Goal: Information Seeking & Learning: Learn about a topic

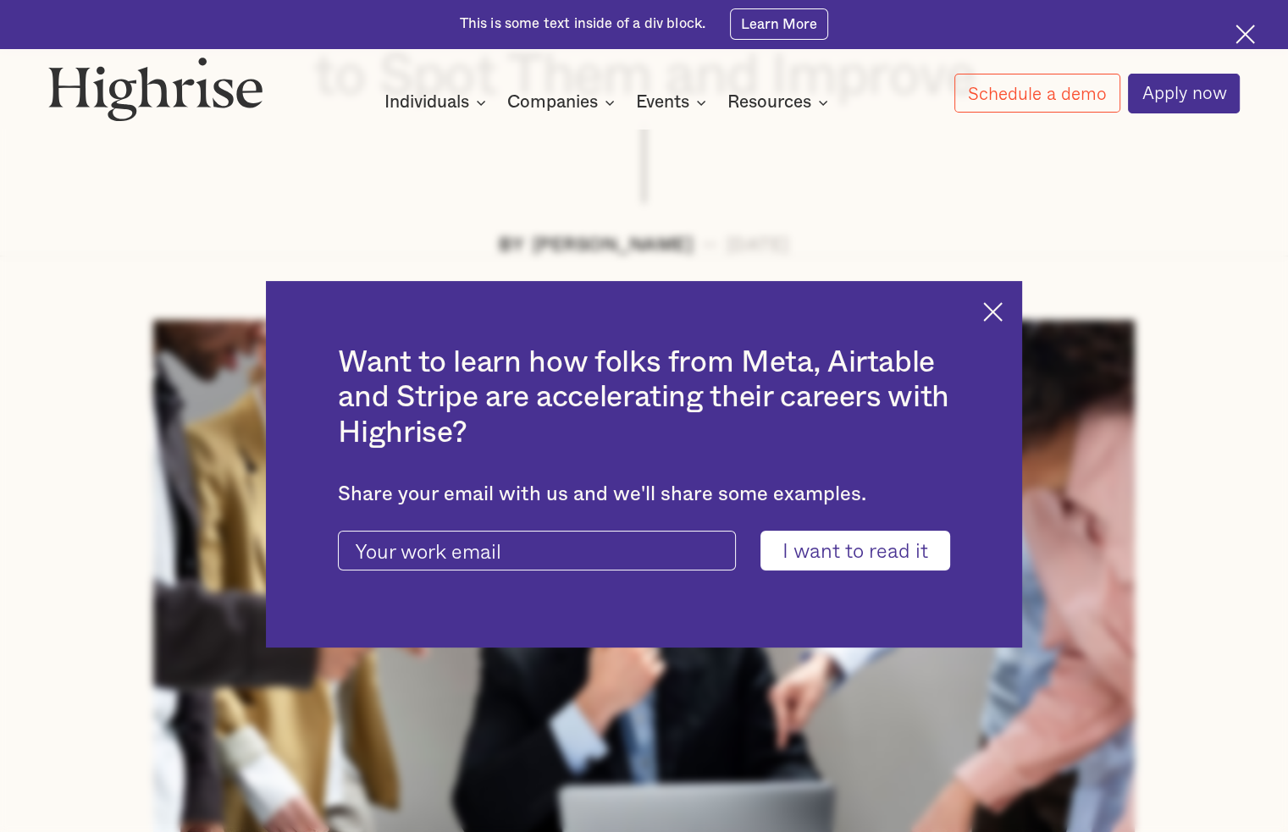
scroll to position [423, 0]
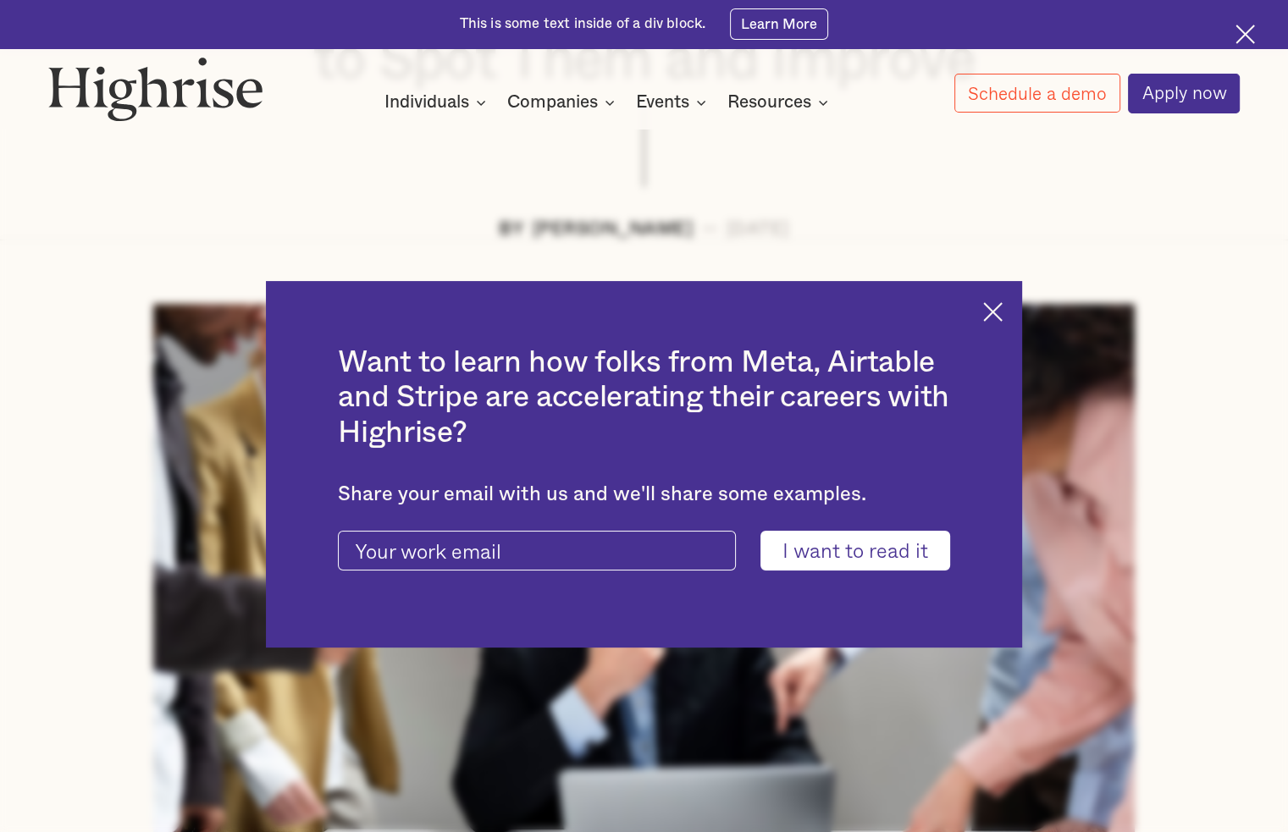
click at [1013, 311] on div "Want to learn how folks from Meta, Airtable and Stripe are accelerating their c…" at bounding box center [644, 464] width 757 height 367
click at [1003, 311] on img at bounding box center [992, 311] width 19 height 19
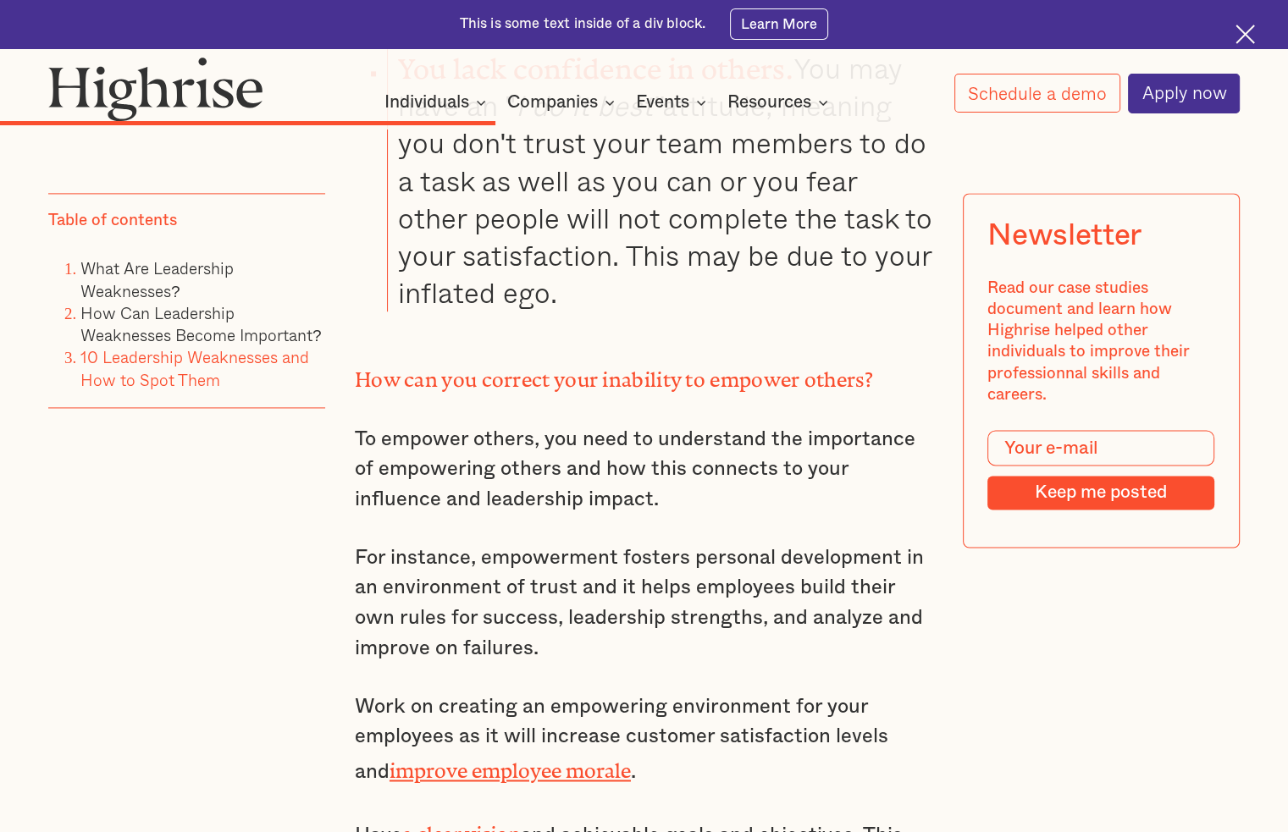
scroll to position [8891, 0]
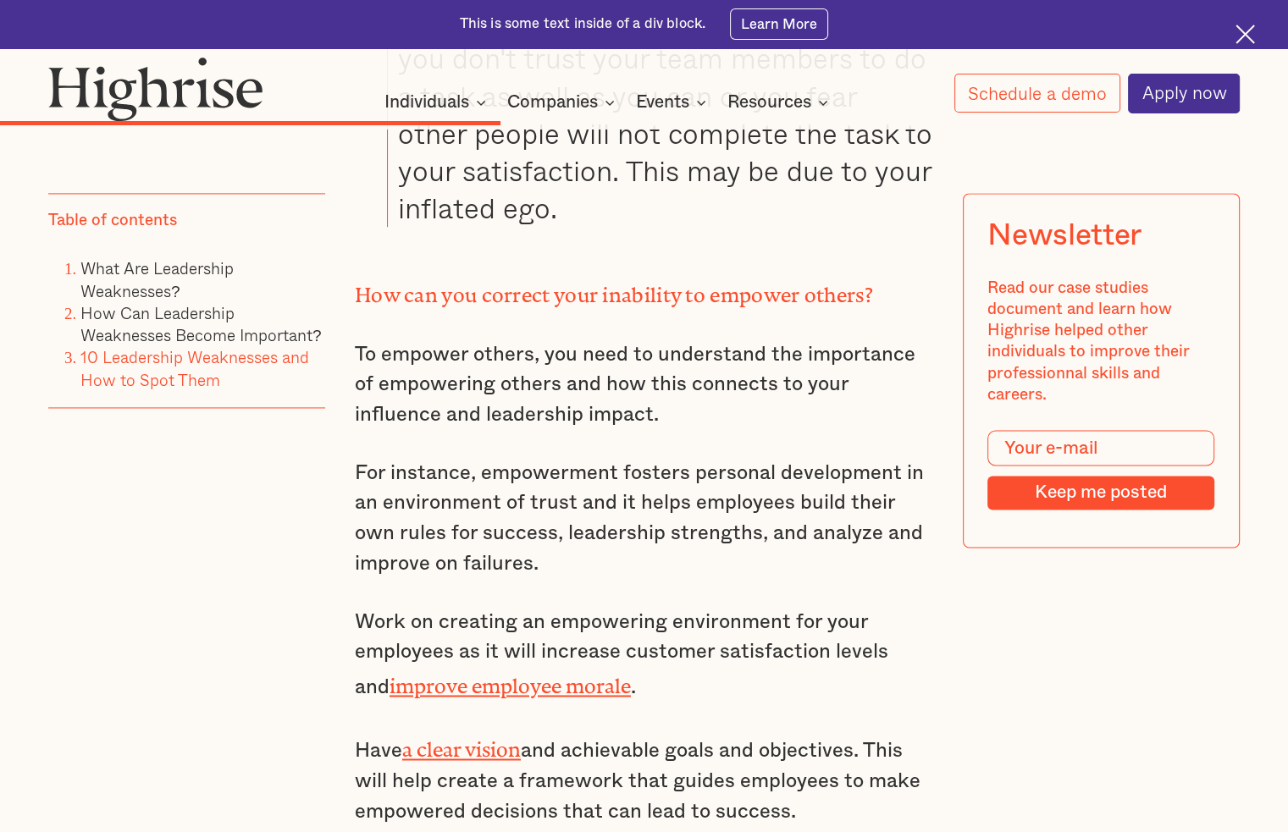
click at [394, 675] on link "improve employee morale" at bounding box center [510, 681] width 241 height 13
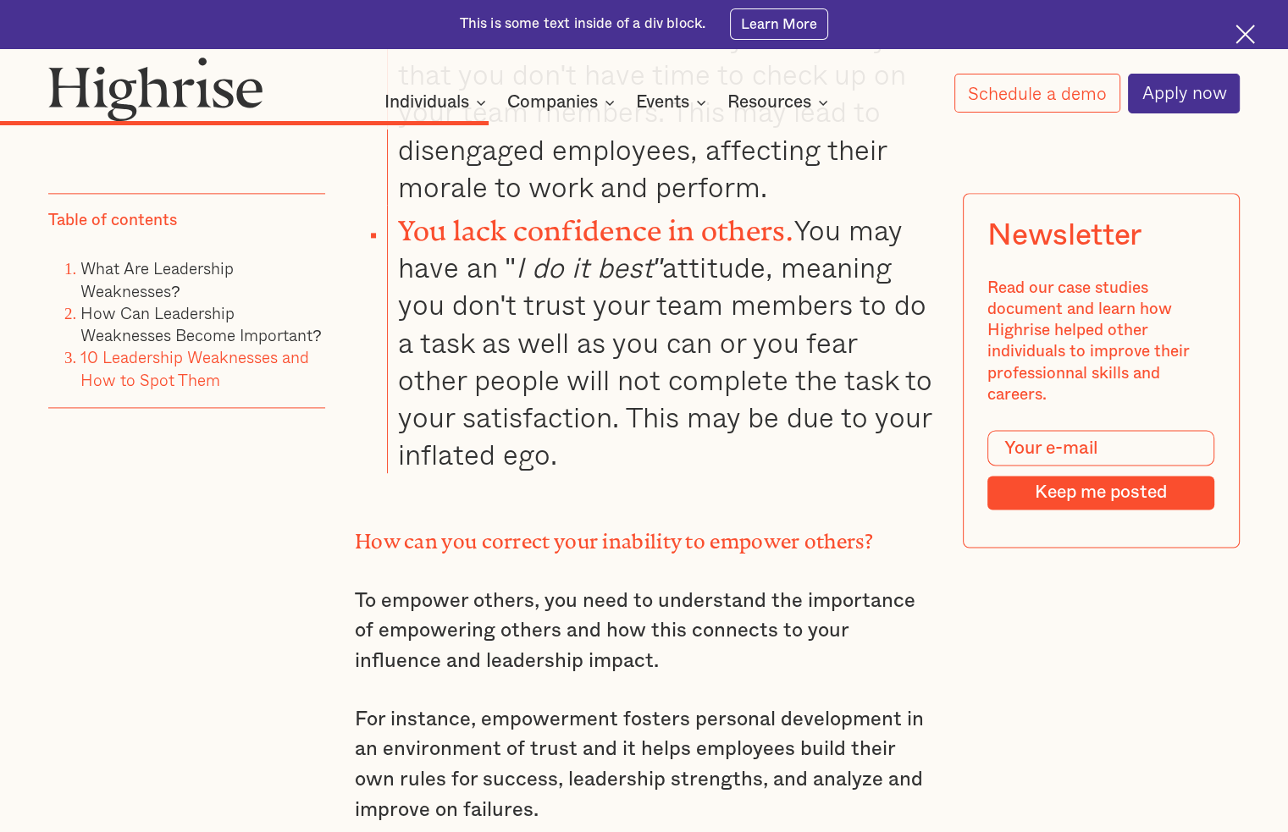
scroll to position [8637, 0]
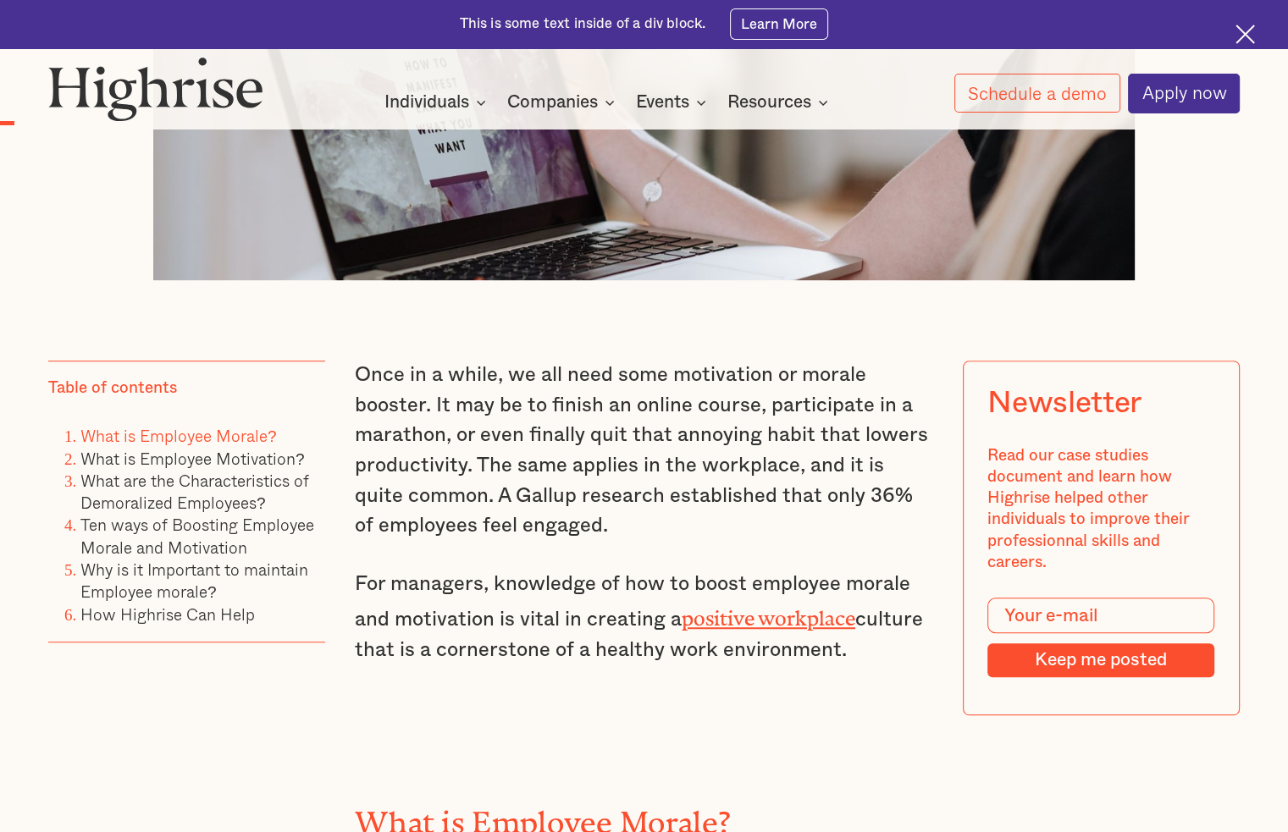
scroll to position [931, 0]
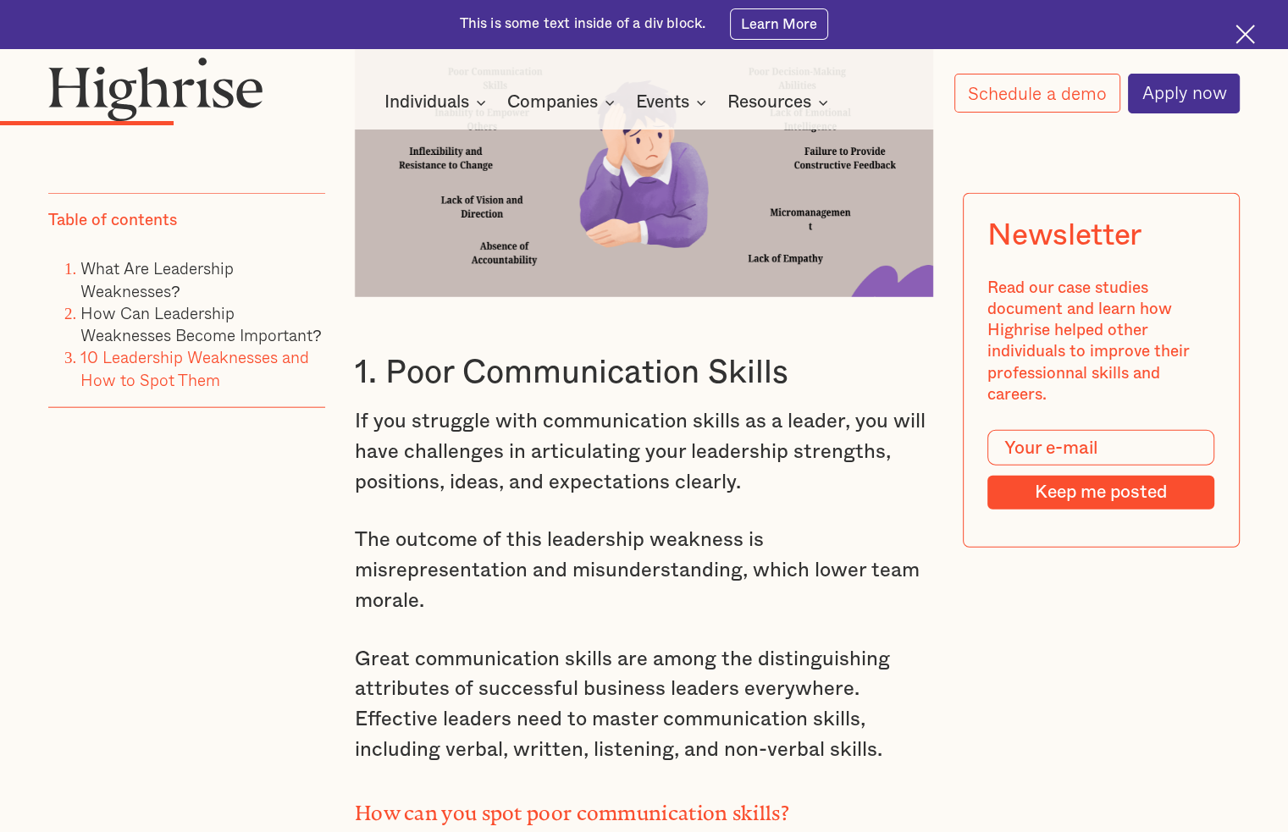
scroll to position [4149, 0]
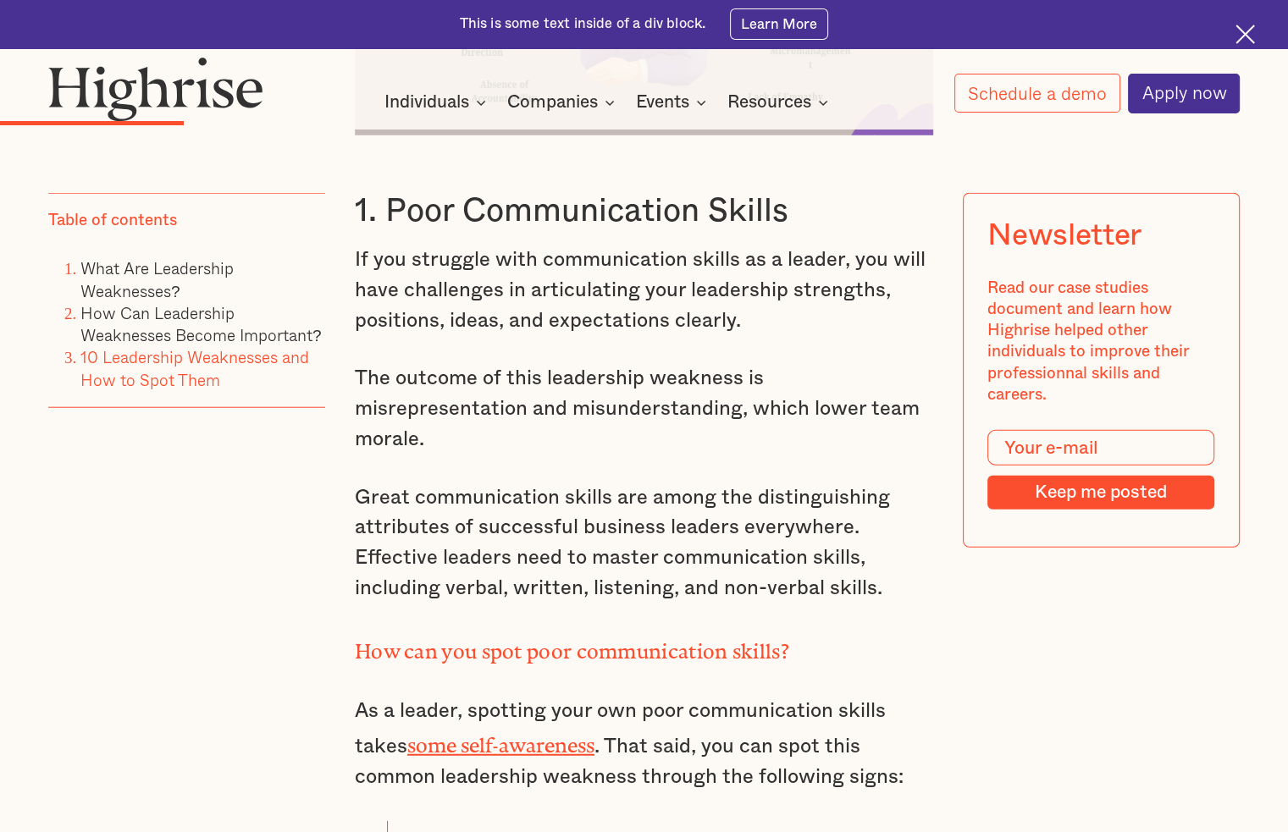
click at [542, 734] on link "some self-awareness" at bounding box center [500, 740] width 187 height 13
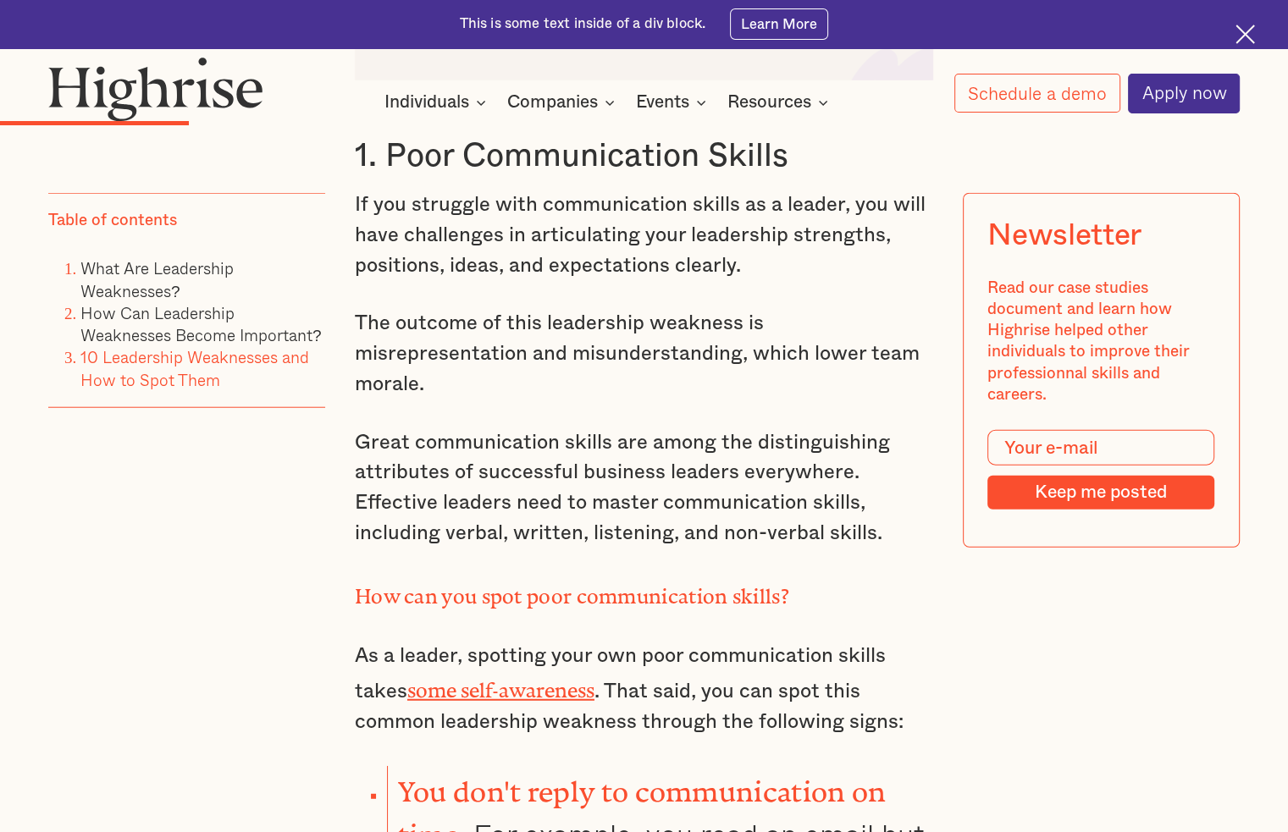
scroll to position [4234, 0]
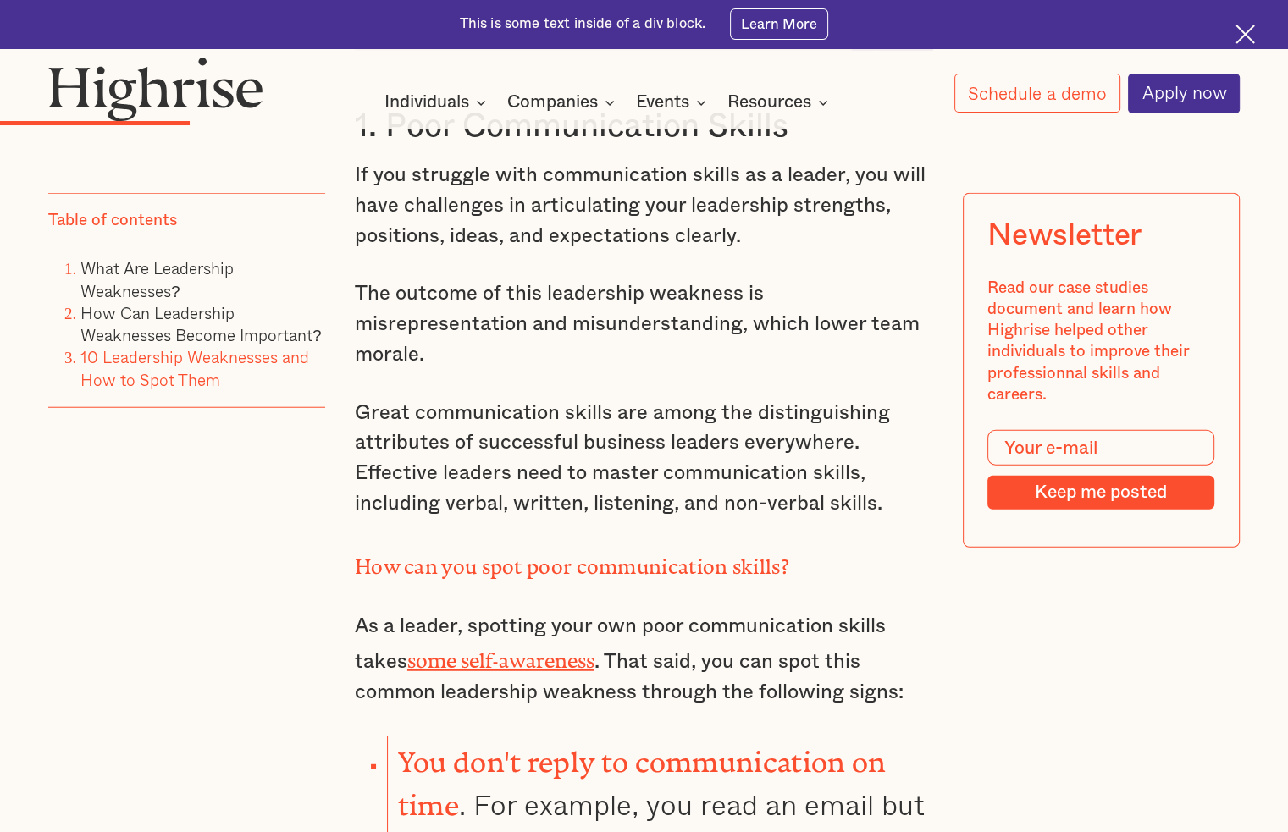
click at [549, 649] on link "some self-awareness" at bounding box center [500, 655] width 187 height 13
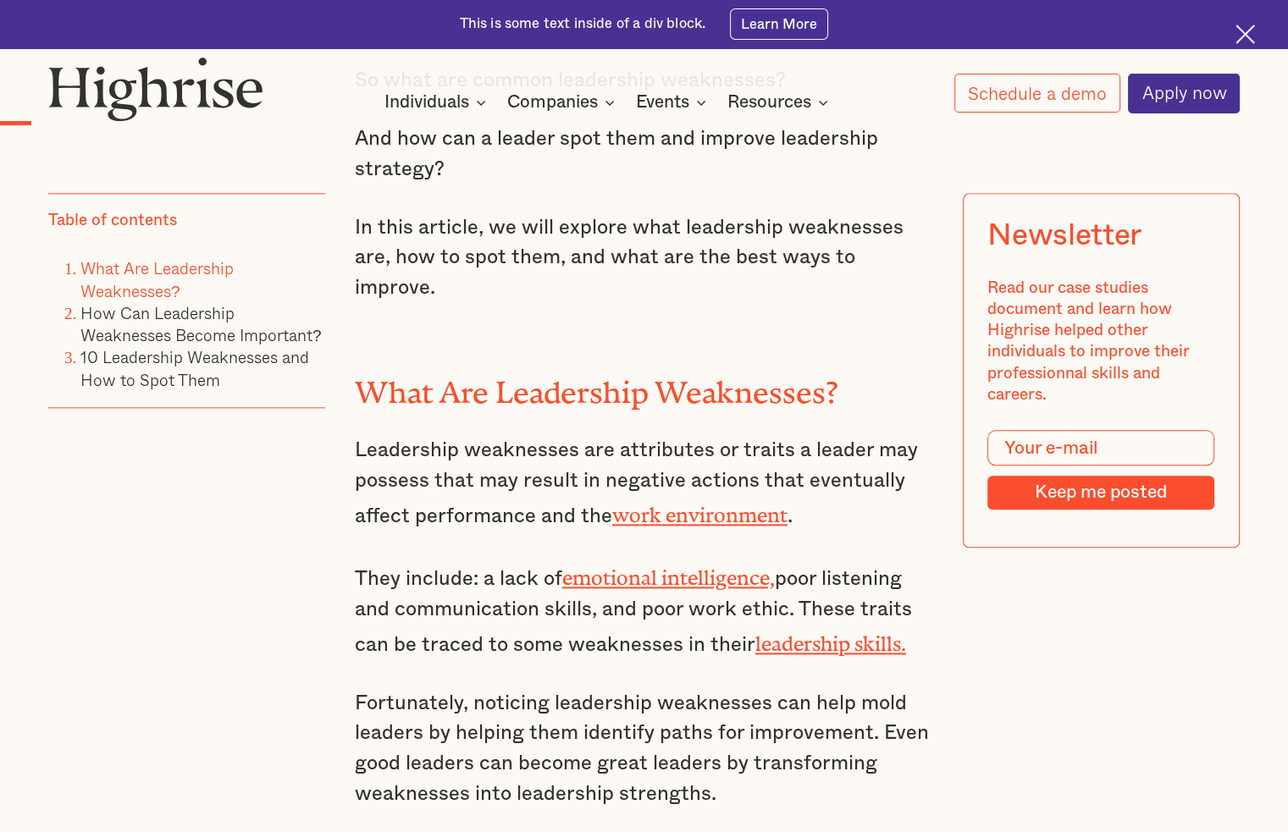
scroll to position [1863, 0]
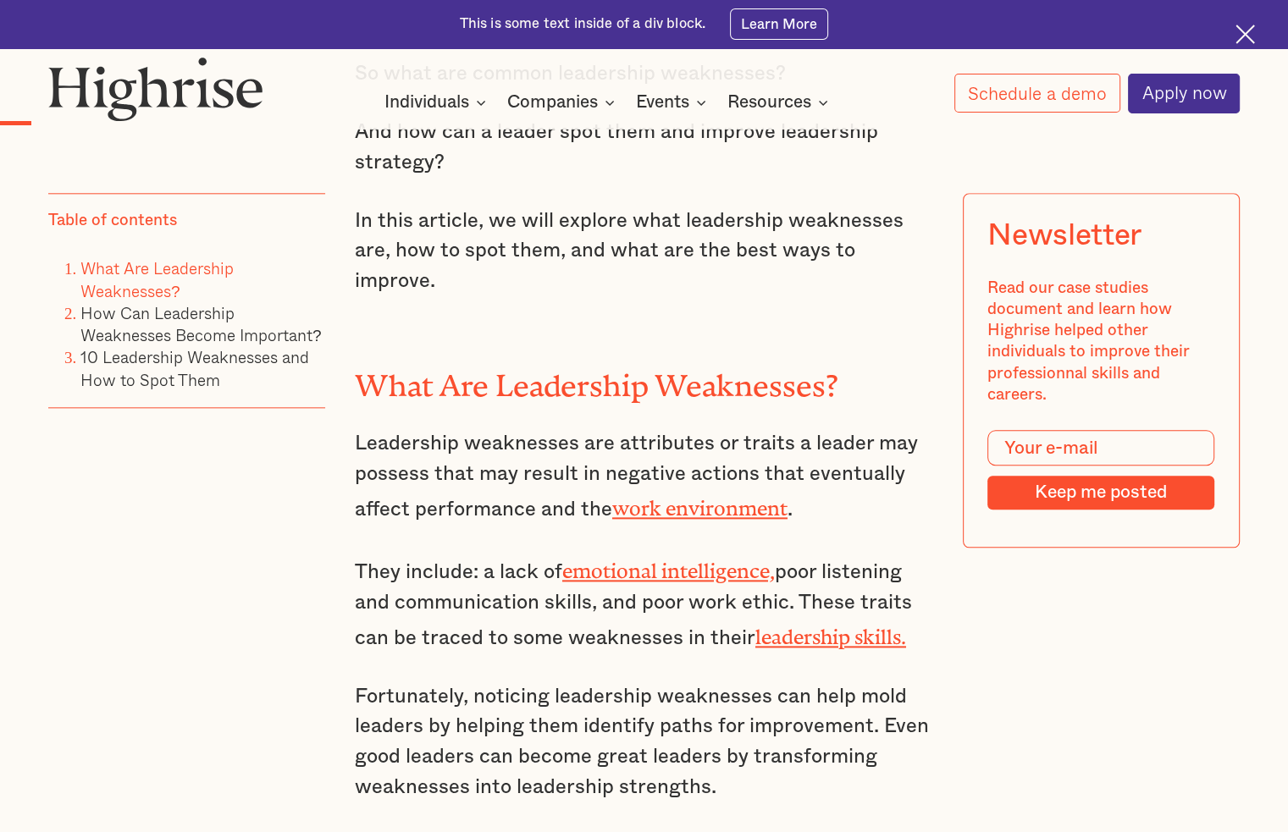
click at [809, 626] on link "leadership skills." at bounding box center [830, 632] width 151 height 13
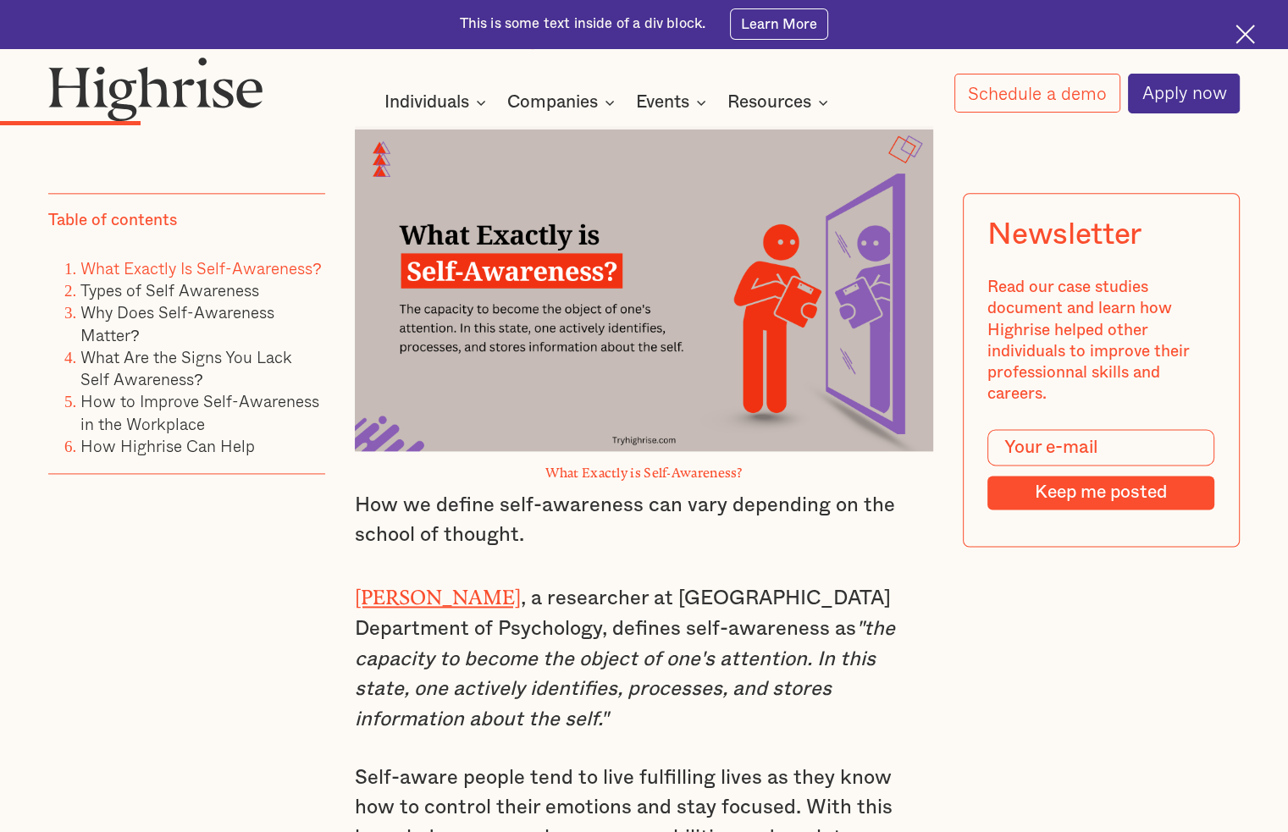
scroll to position [2032, 0]
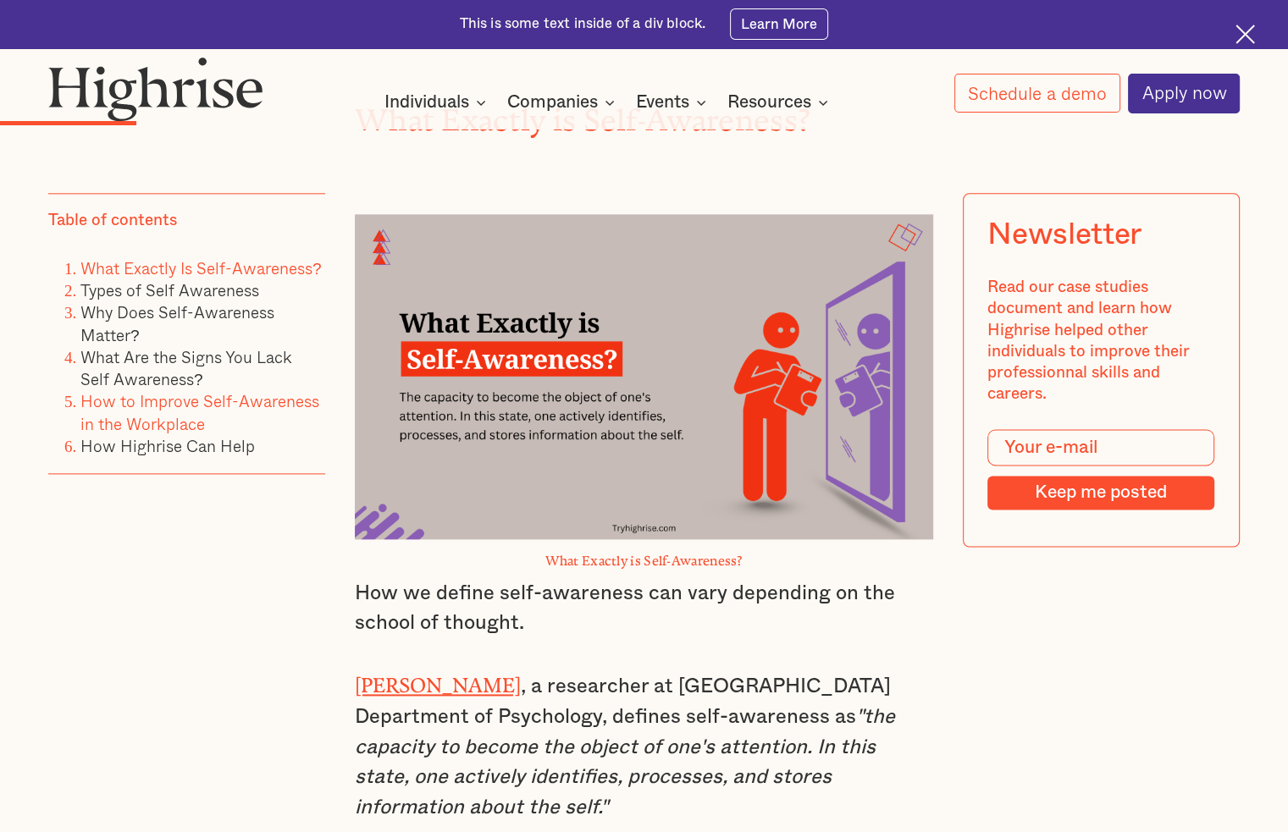
click at [169, 429] on link "How to Improve Self-Awareness in the Workplace" at bounding box center [199, 413] width 239 height 47
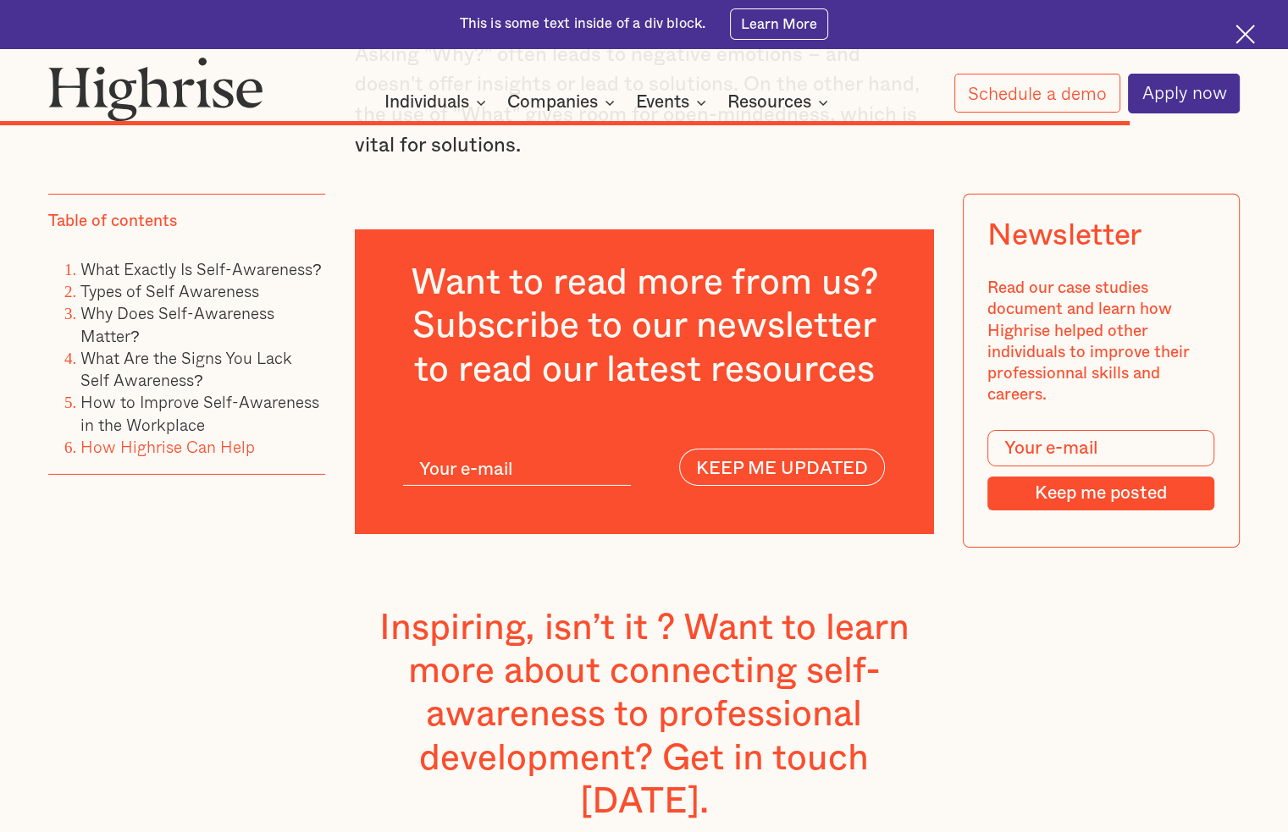
scroll to position [11541, 0]
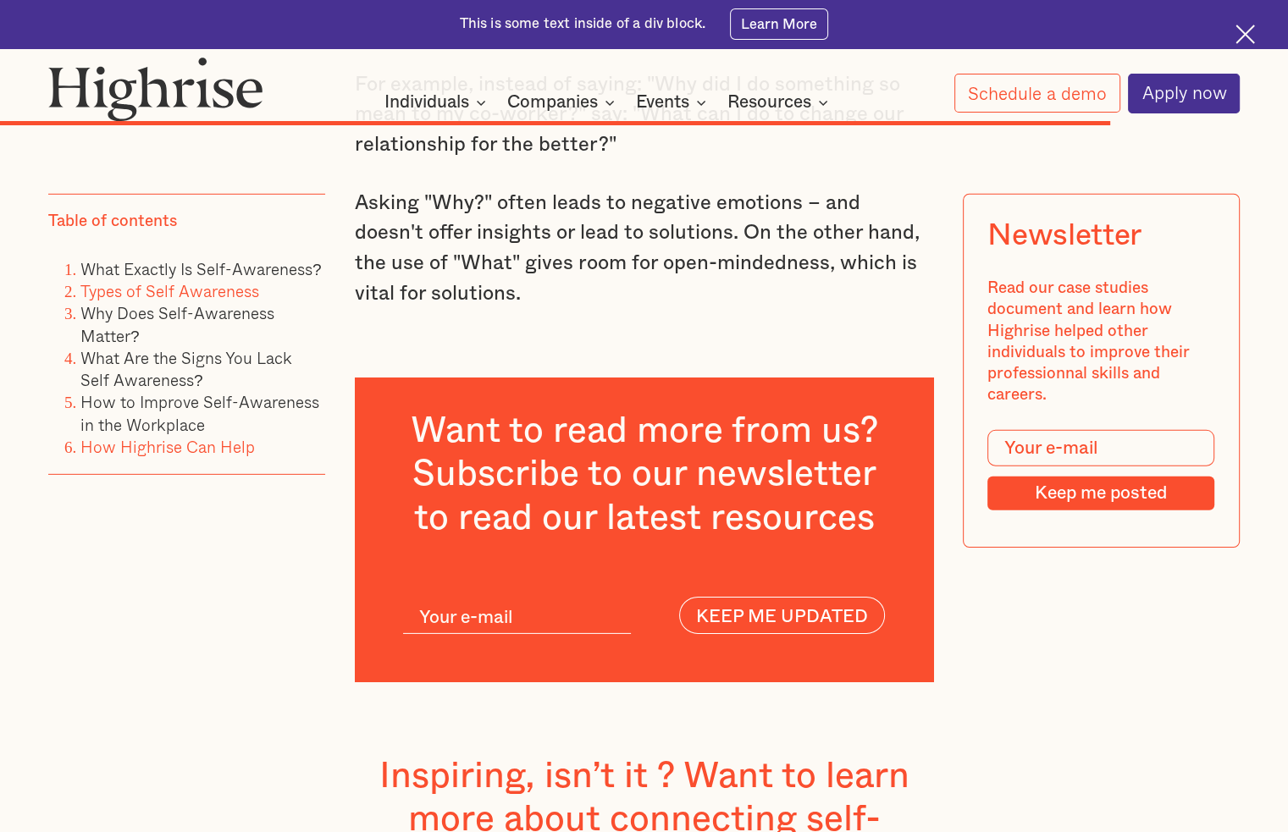
click at [220, 298] on link "Types of Self Awareness" at bounding box center [169, 291] width 179 height 25
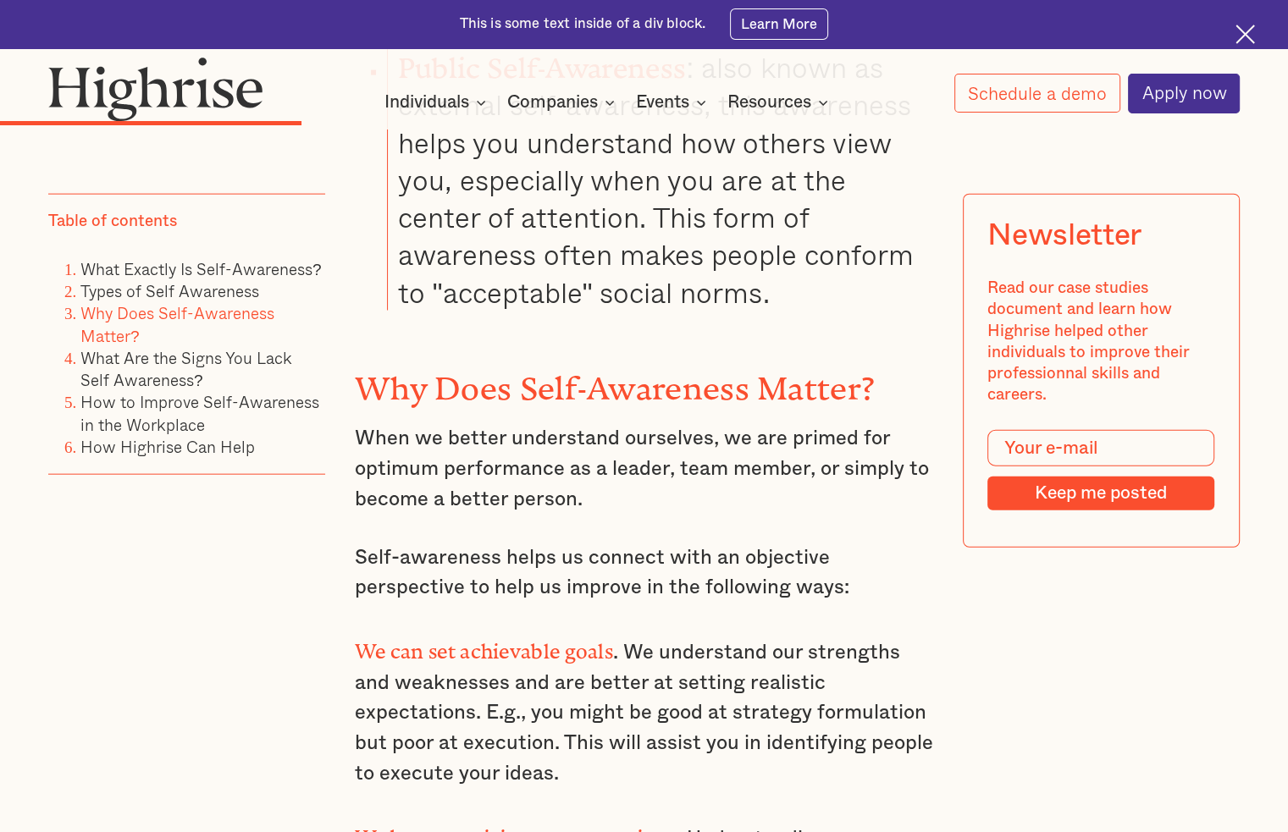
scroll to position [3343, 0]
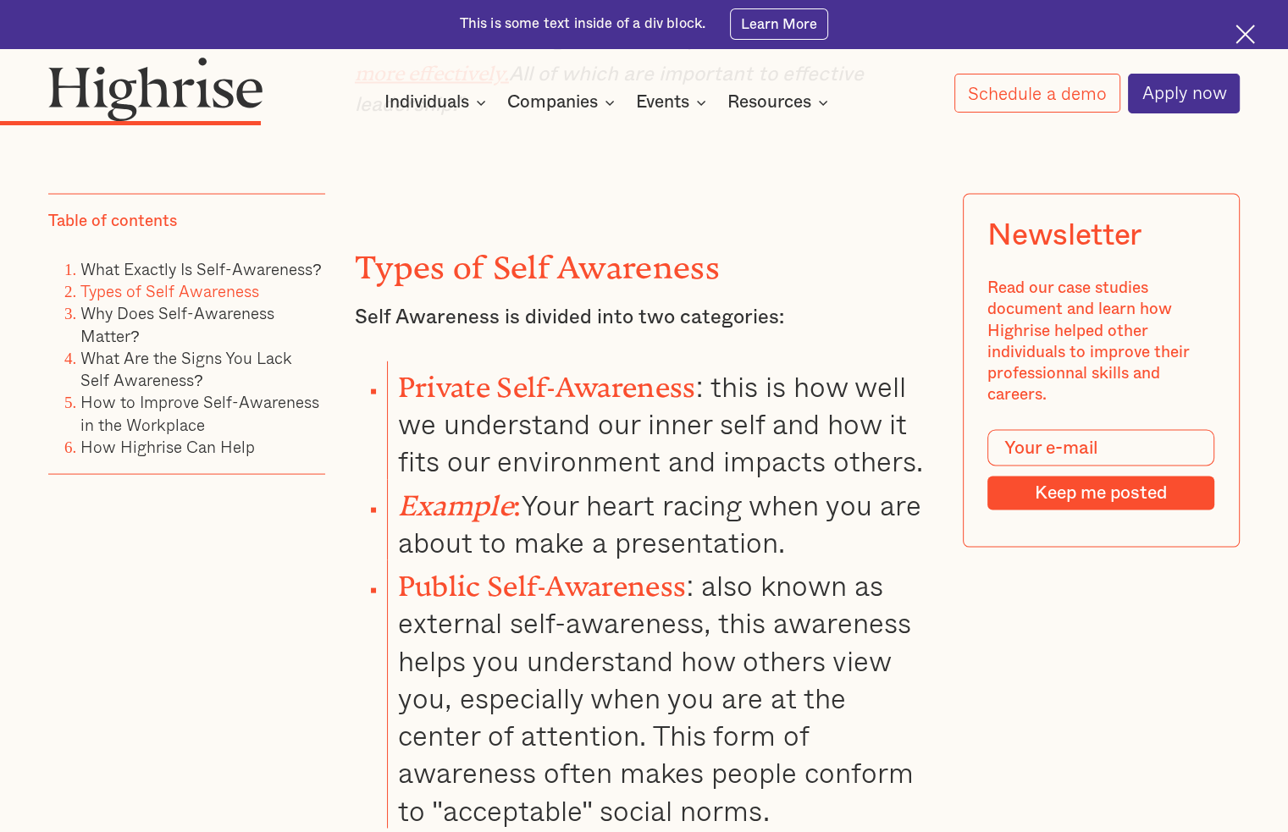
scroll to position [3294, 0]
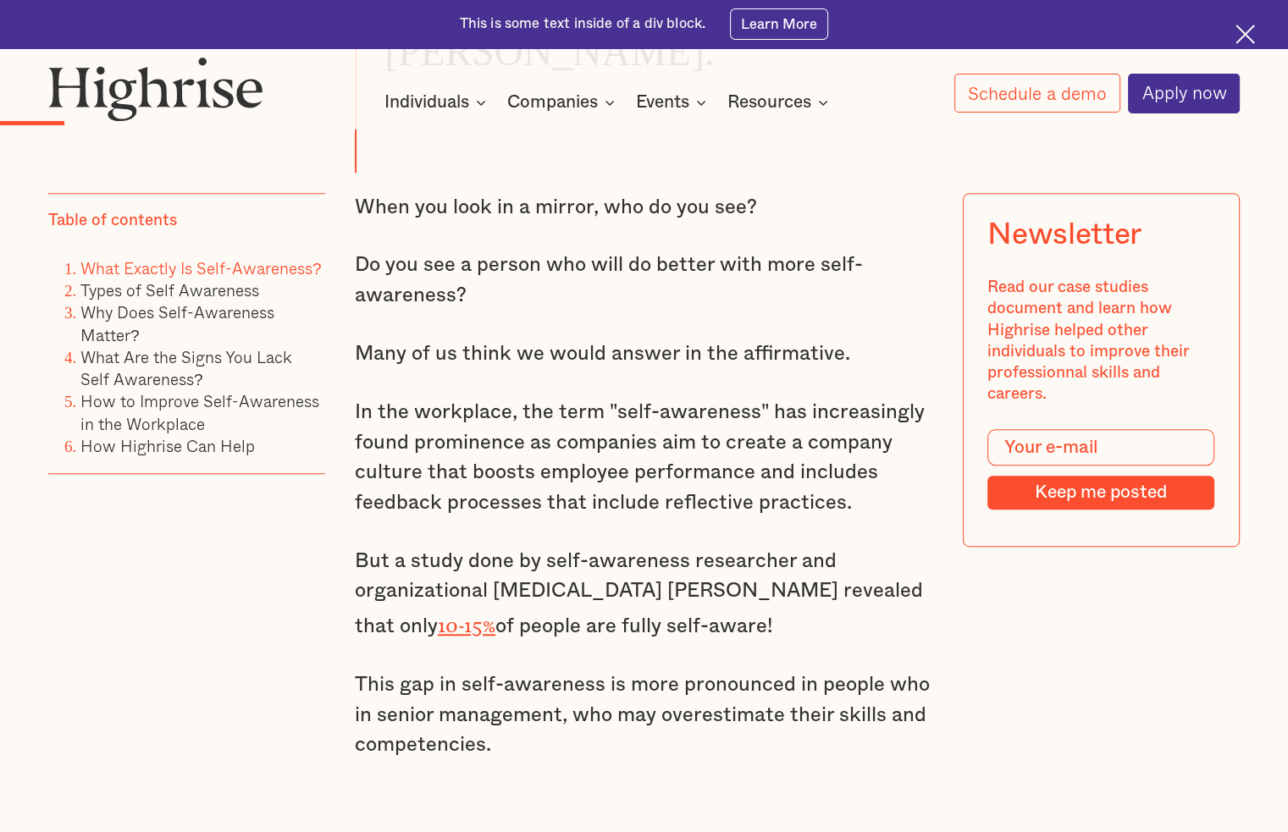
scroll to position [1270, 0]
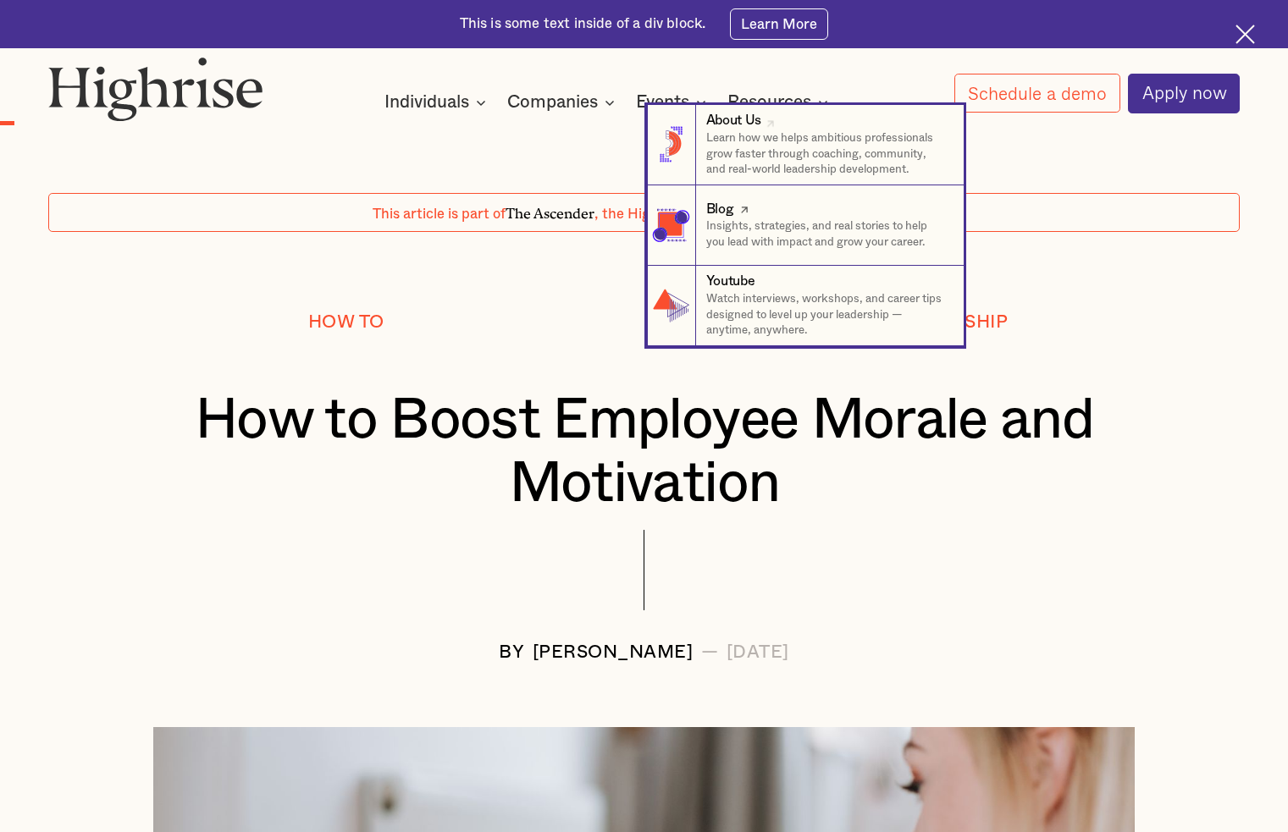
scroll to position [931, 0]
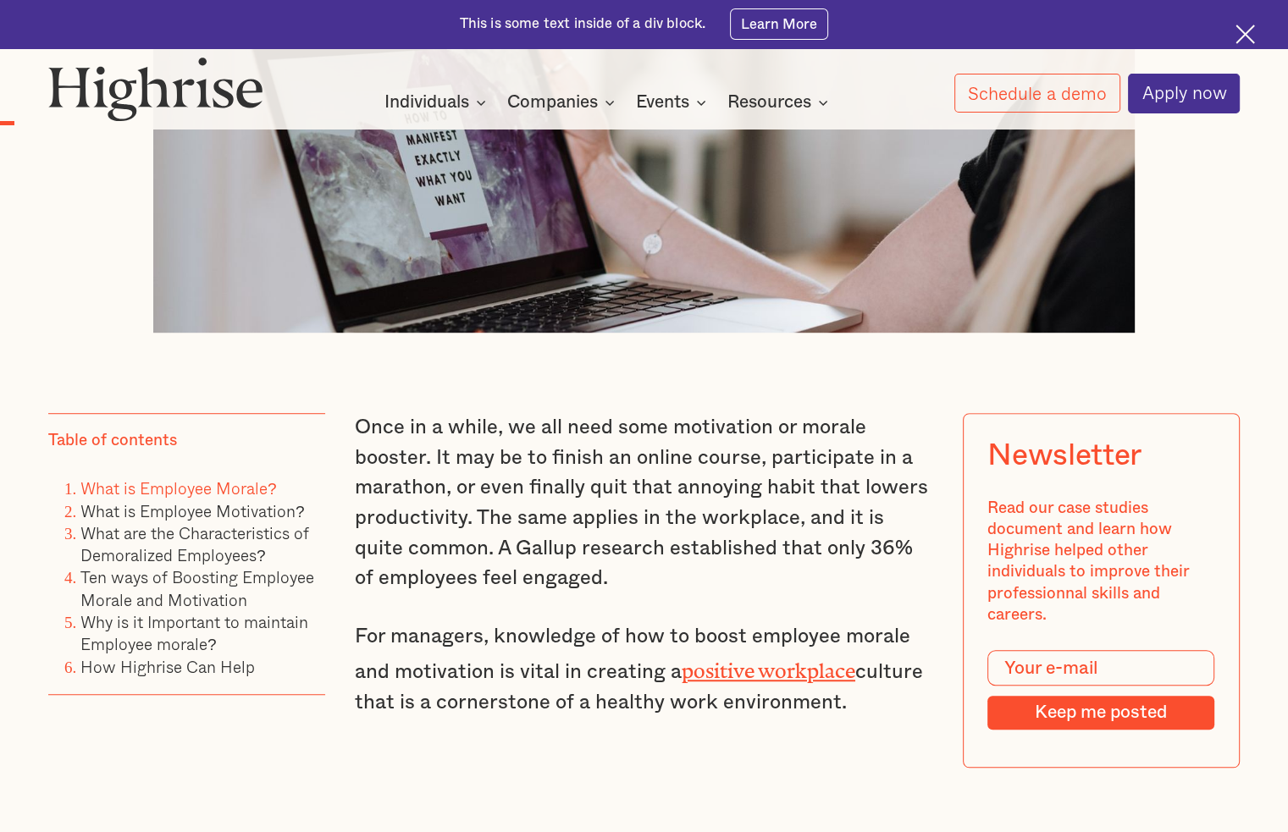
click at [793, 672] on link "positive workplace" at bounding box center [769, 666] width 174 height 13
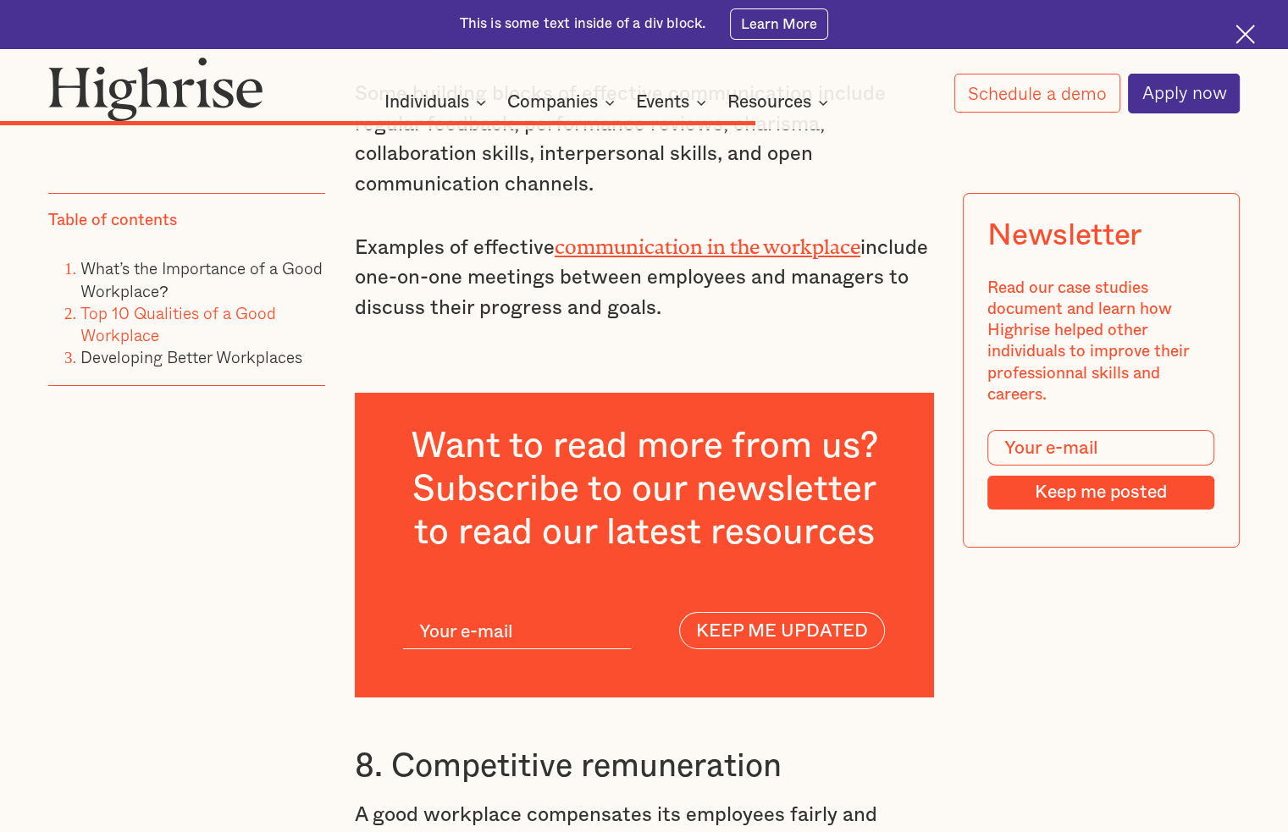
scroll to position [5843, 0]
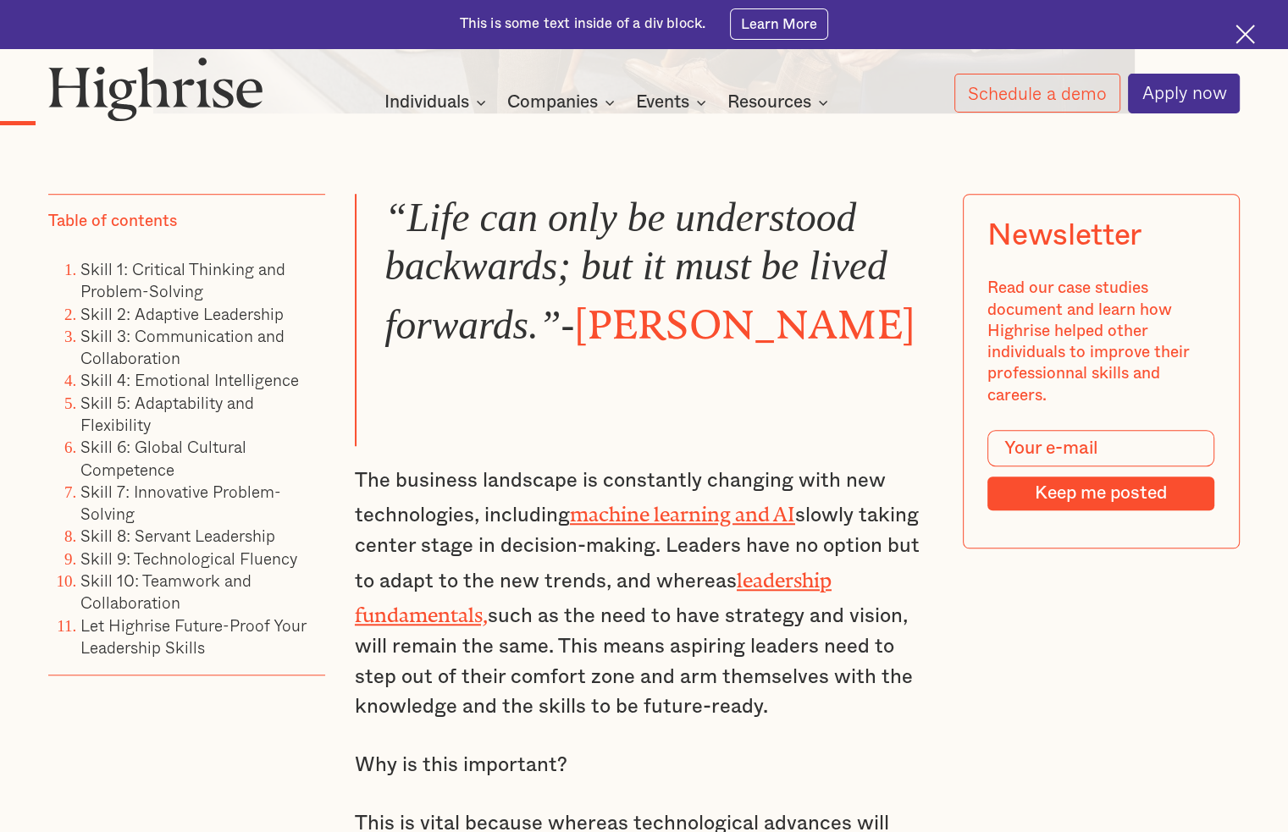
scroll to position [1185, 0]
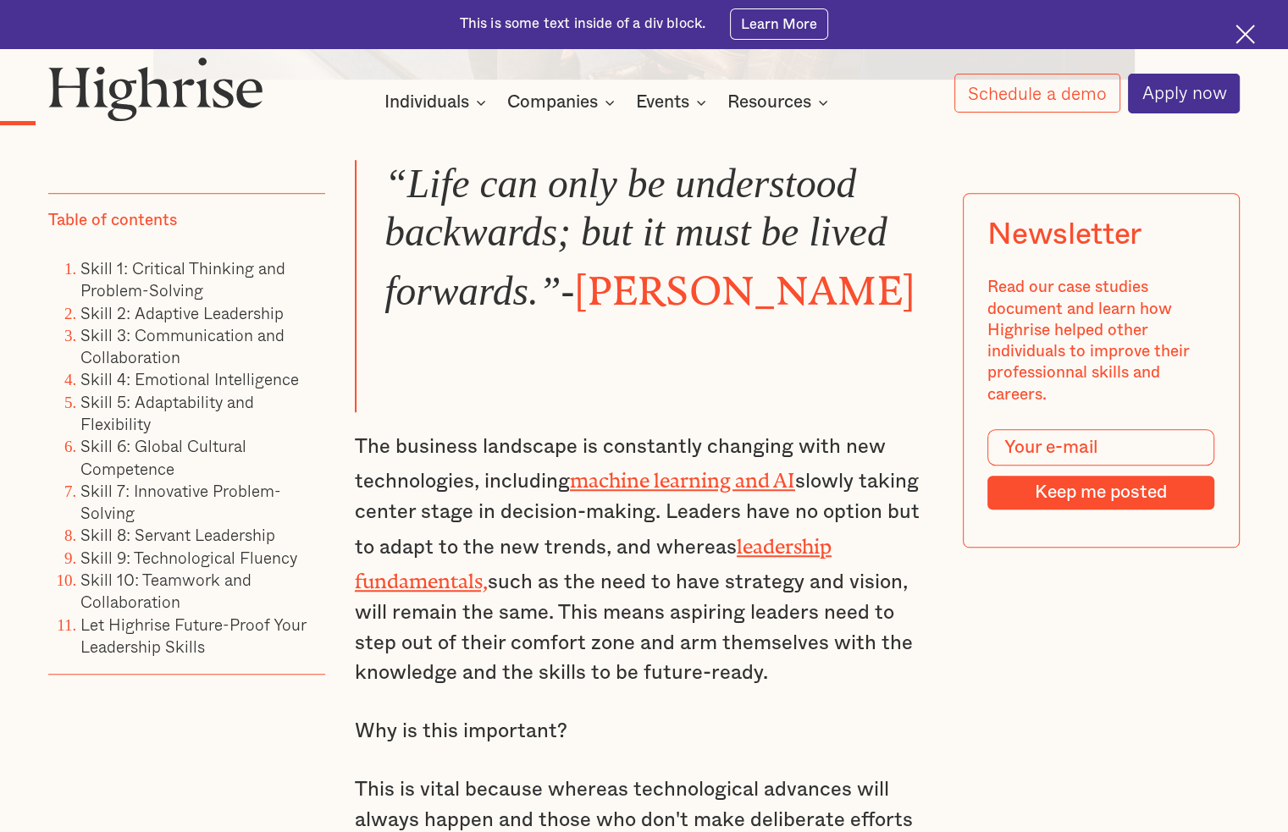
click at [786, 549] on link "leadership fundamentals," at bounding box center [593, 559] width 477 height 48
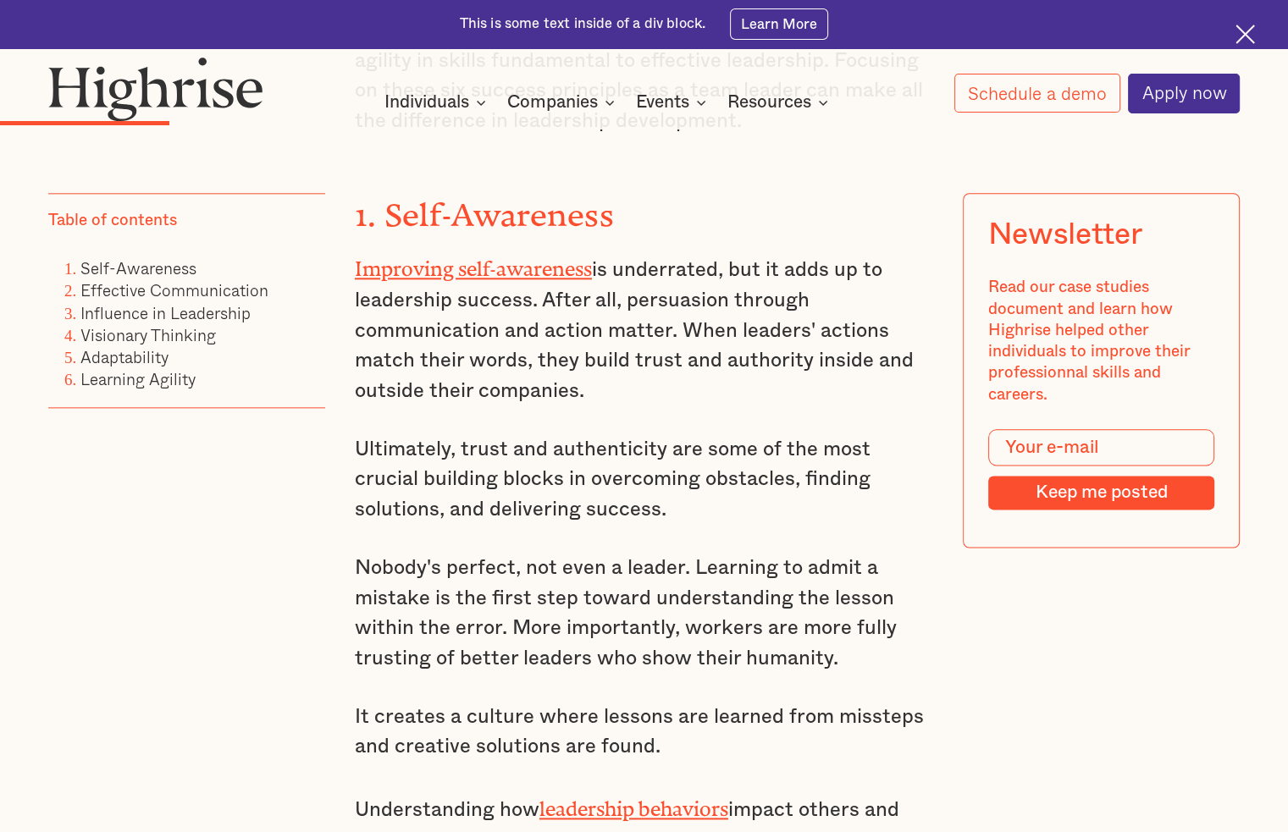
scroll to position [1694, 0]
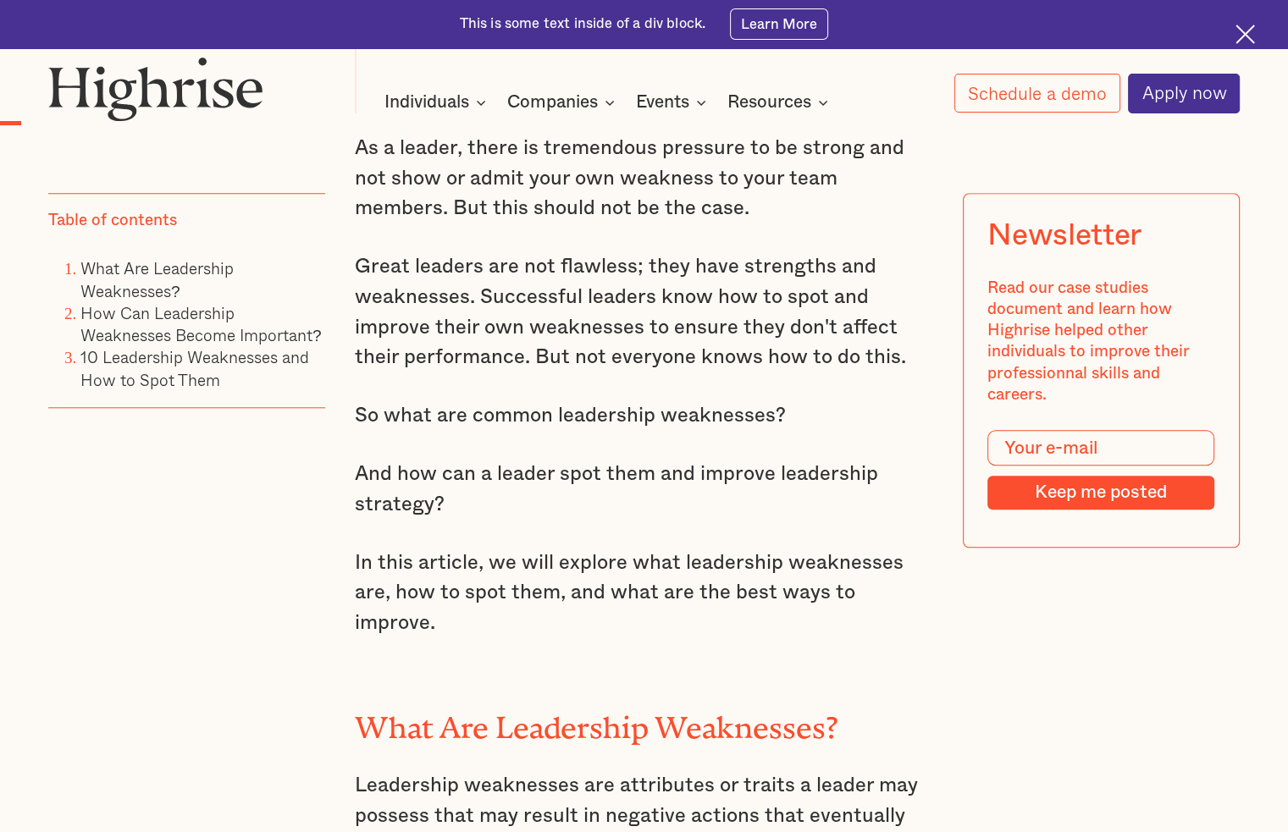
scroll to position [1694, 0]
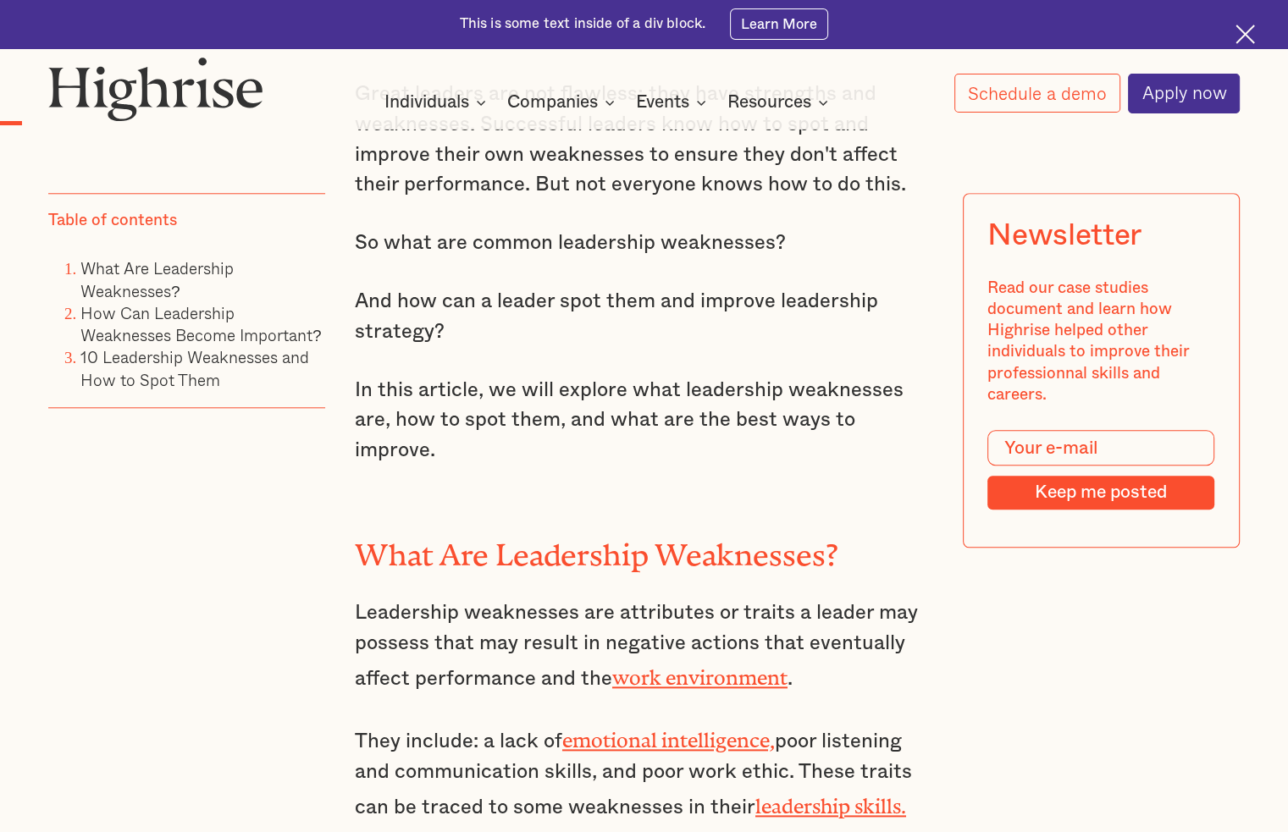
click at [594, 729] on link "emotional intelligence," at bounding box center [668, 735] width 213 height 13
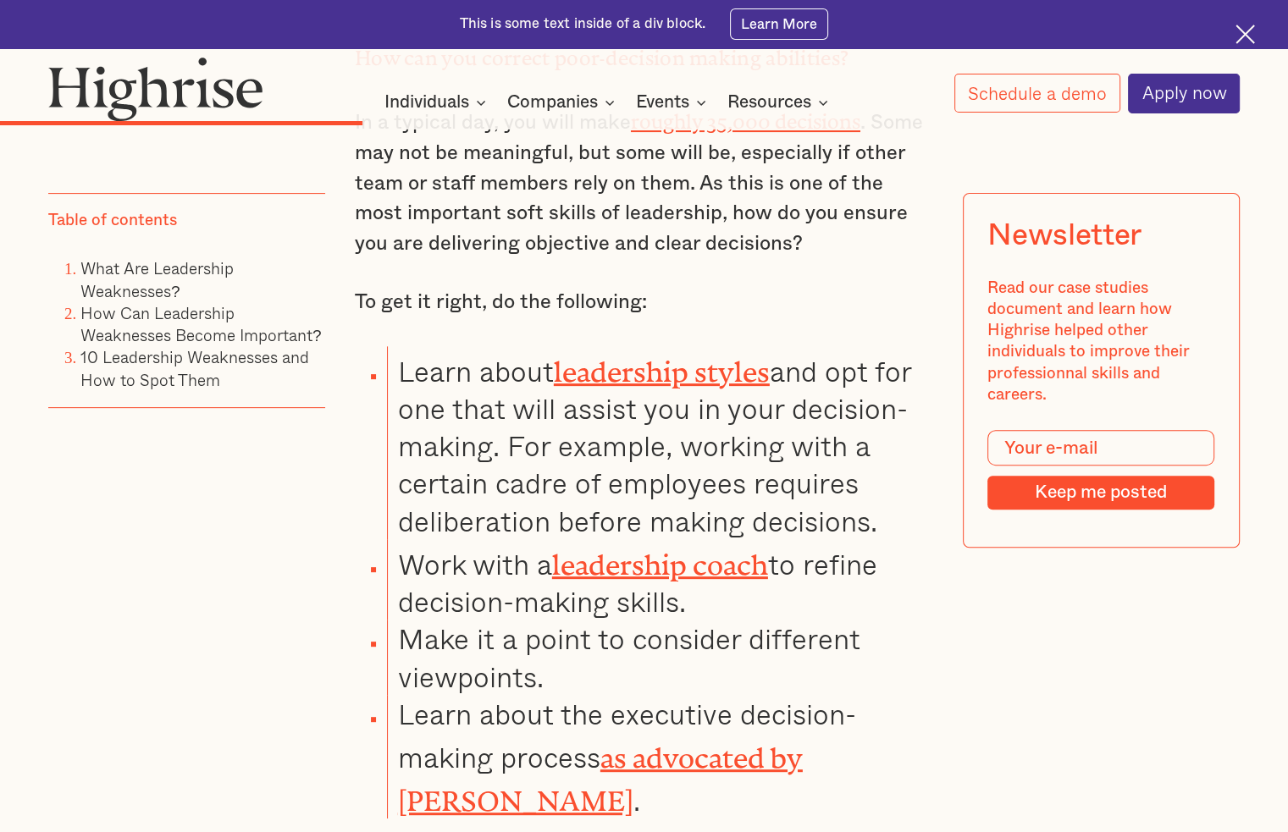
scroll to position [7238, 0]
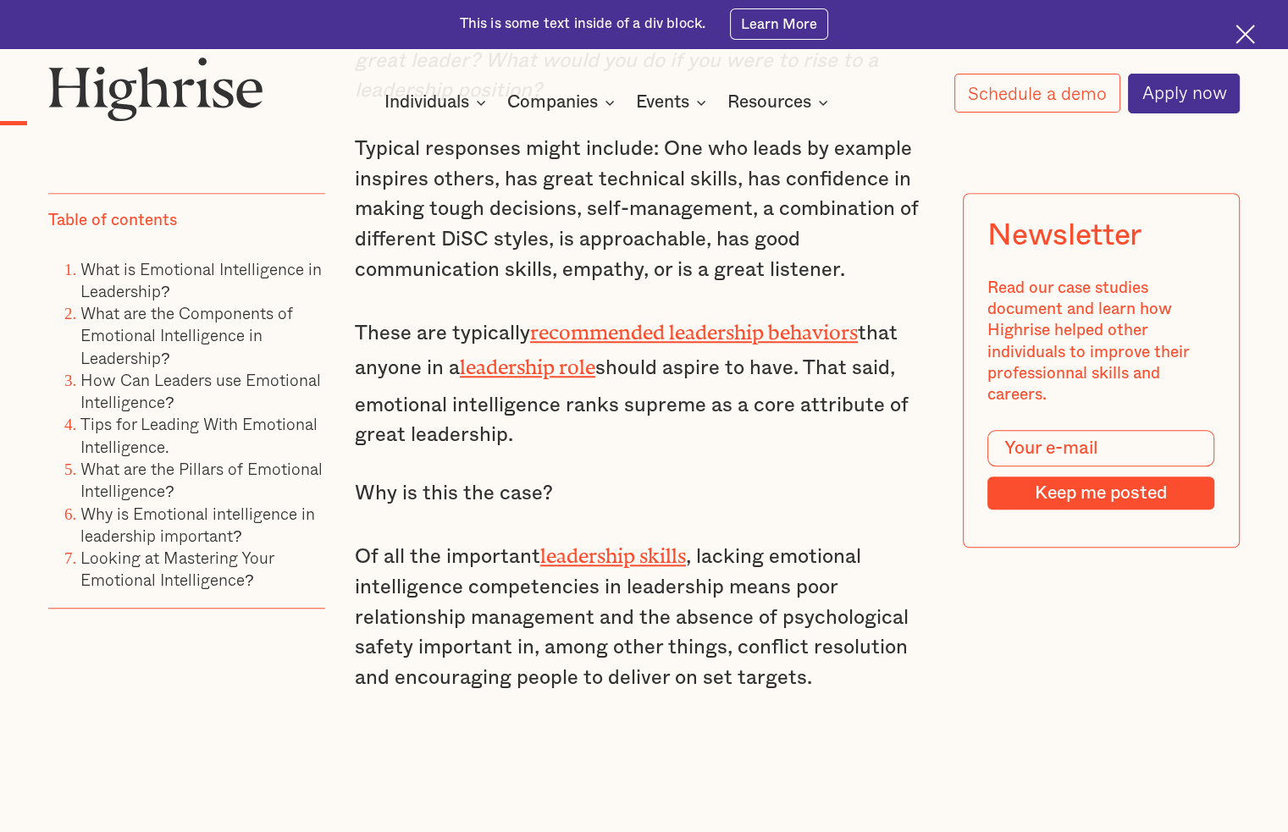
scroll to position [847, 0]
